Goal: Transaction & Acquisition: Book appointment/travel/reservation

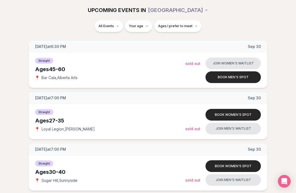
scroll to position [1560, 0]
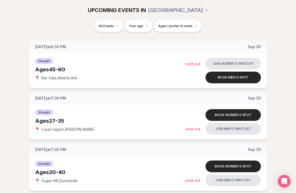
click at [248, 79] on button "Book men's spot" at bounding box center [232, 78] width 55 height 12
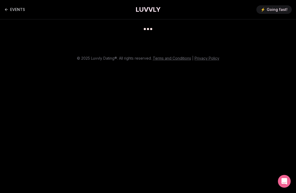
scroll to position [4, 0]
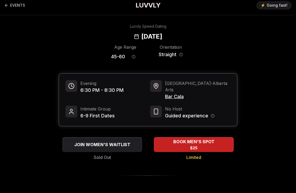
click at [221, 139] on div "BOOK MEN'S SPOT $25" at bounding box center [194, 144] width 80 height 14
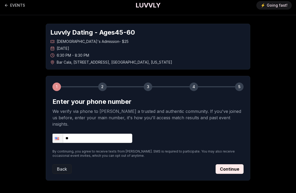
click at [82, 134] on input "**" at bounding box center [92, 138] width 80 height 9
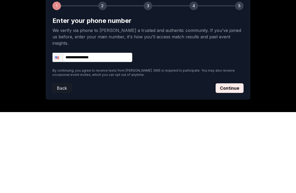
type input "**********"
click at [231, 164] on button "Continue" at bounding box center [230, 169] width 28 height 10
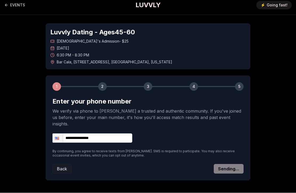
scroll to position [5, 0]
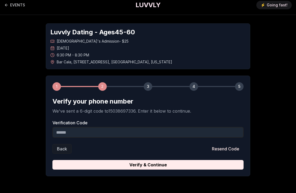
click at [79, 133] on input "Verification Code" at bounding box center [147, 132] width 191 height 11
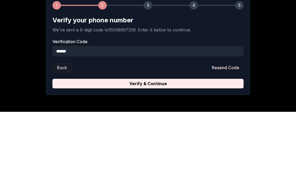
type input "******"
click at [203, 160] on button "Verify & Continue" at bounding box center [147, 165] width 191 height 10
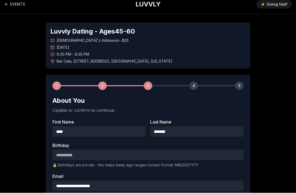
scroll to position [5, 0]
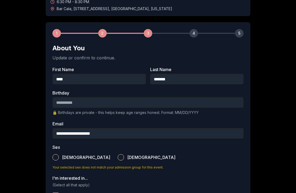
click at [62, 102] on input "Birthday" at bounding box center [147, 102] width 191 height 11
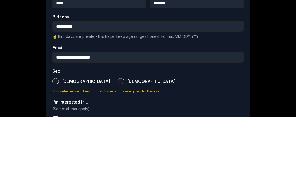
type input "**********"
click at [57, 154] on button "[DEMOGRAPHIC_DATA]" at bounding box center [55, 157] width 6 height 6
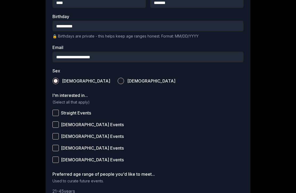
click at [57, 112] on button "Straight Events" at bounding box center [55, 113] width 6 height 6
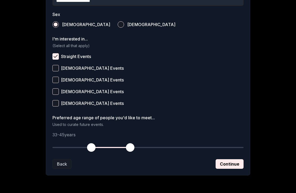
scroll to position [190, 0]
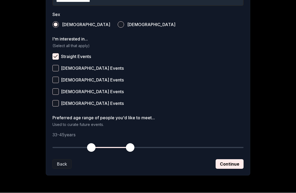
click at [86, 146] on button "button" at bounding box center [91, 148] width 12 height 12
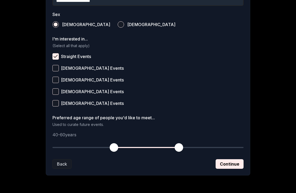
click at [184, 145] on button "button" at bounding box center [179, 148] width 12 height 12
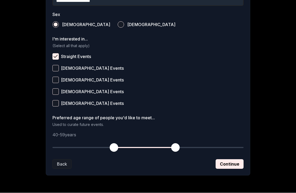
click at [181, 146] on button "button" at bounding box center [176, 148] width 12 height 12
click at [214, 96] on label "[DEMOGRAPHIC_DATA] Events" at bounding box center [147, 92] width 191 height 12
click at [59, 95] on button "[DEMOGRAPHIC_DATA] Events" at bounding box center [55, 92] width 6 height 6
click at [58, 90] on button "[DEMOGRAPHIC_DATA] Events" at bounding box center [55, 92] width 6 height 6
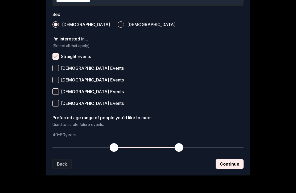
click at [242, 162] on button "Continue" at bounding box center [230, 164] width 28 height 10
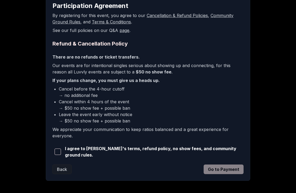
scroll to position [101, 0]
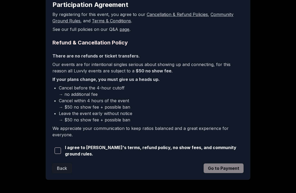
click at [60, 145] on button "button" at bounding box center [57, 151] width 10 height 12
click at [232, 169] on button "Go to Payment" at bounding box center [224, 168] width 40 height 10
